Goal: Information Seeking & Learning: Find specific fact

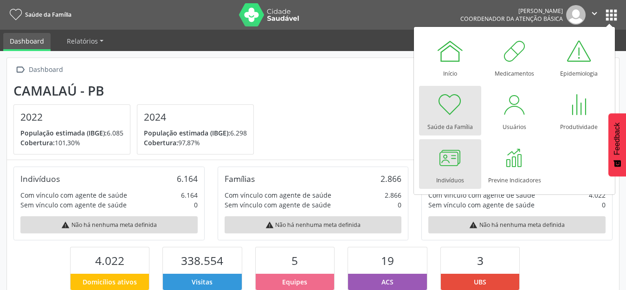
click at [446, 165] on div at bounding box center [451, 158] width 28 height 28
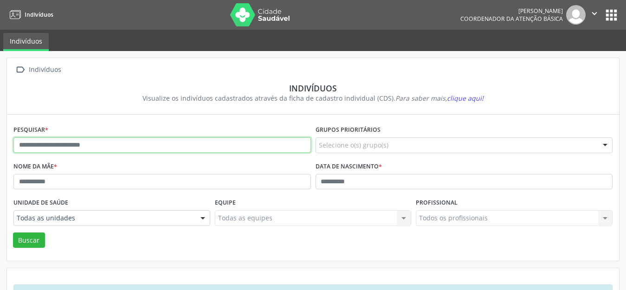
click at [87, 142] on input "text" at bounding box center [162, 145] width 298 height 16
click at [87, 142] on input "**********" at bounding box center [162, 145] width 298 height 16
type input "**********"
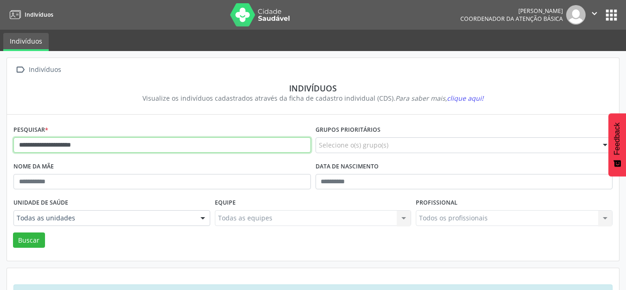
click at [13, 233] on button "Buscar" at bounding box center [29, 241] width 32 height 16
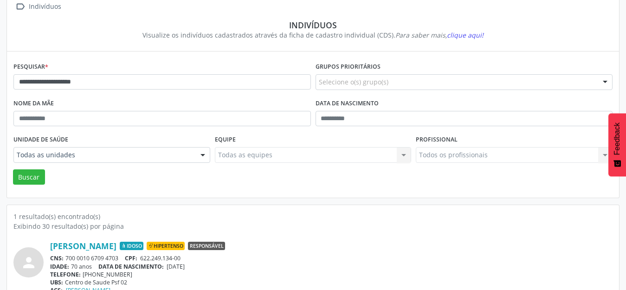
scroll to position [89, 0]
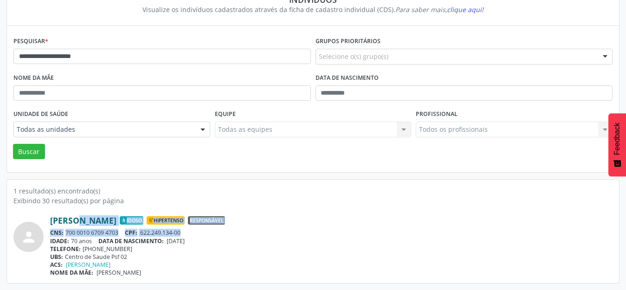
drag, startPoint x: 187, startPoint y: 233, endPoint x: 52, endPoint y: 219, distance: 135.9
click at [52, 219] on div "Rosa Ferreira Oliveira Idoso Hipertenso Responsável CNS: 700 0010 6709 4703 CPF…" at bounding box center [331, 245] width 563 height 61
drag, startPoint x: 203, startPoint y: 242, endPoint x: 39, endPoint y: 223, distance: 165.0
click at [39, 223] on div "person Rosa Ferreira Oliveira Idoso Hipertenso Responsável CNS: 700 0010 6709 4…" at bounding box center [313, 245] width 600 height 61
copy div "Rosa Ferreira Oliveira Idoso Hipertenso Responsável CNS: 700 0010 6709 4703 CPF…"
